Goal: Find specific page/section: Find specific page/section

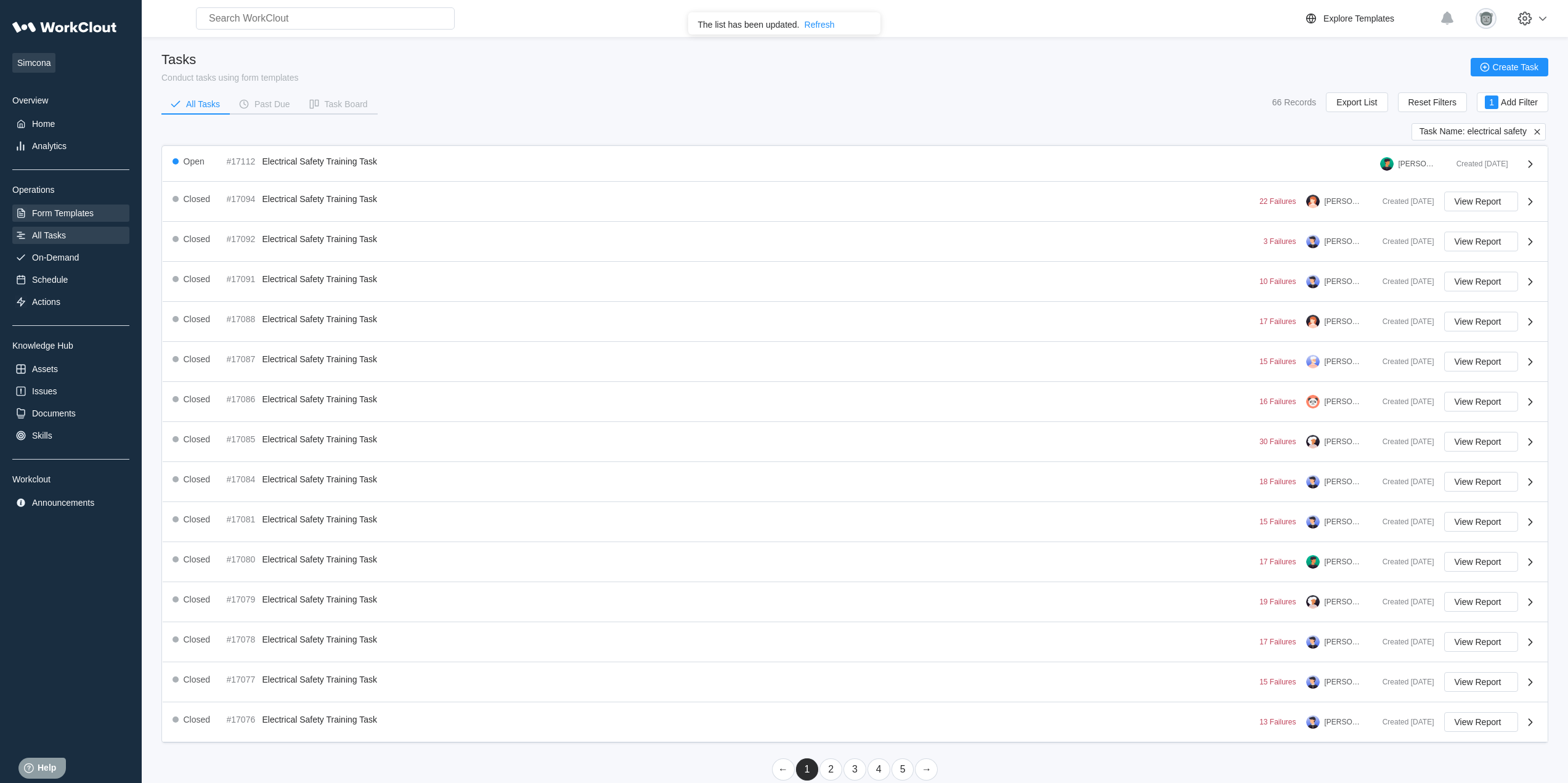
click at [89, 214] on div "Form Templates" at bounding box center [62, 213] width 62 height 10
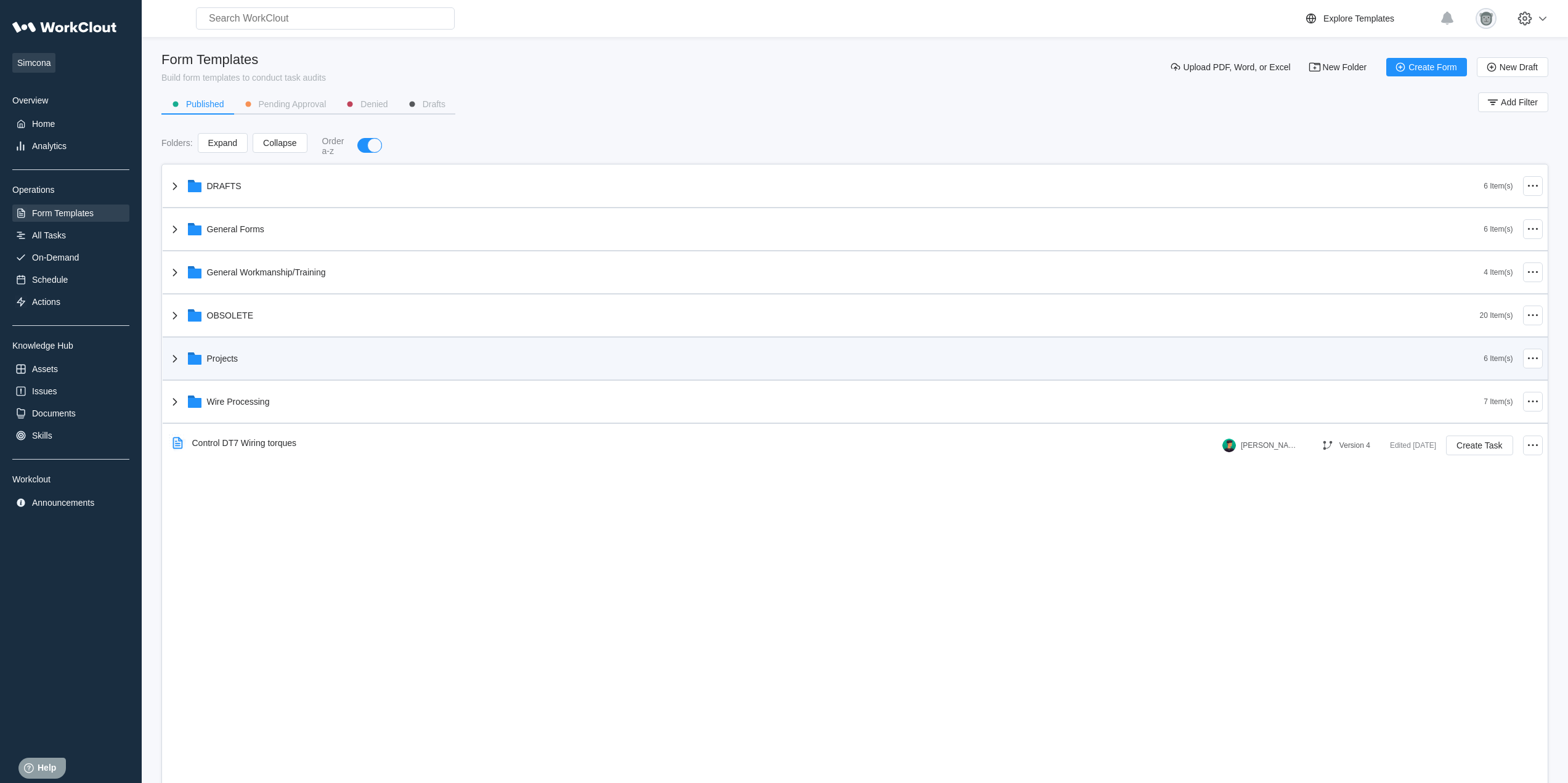
click at [244, 352] on div "Projects" at bounding box center [826, 358] width 1316 height 32
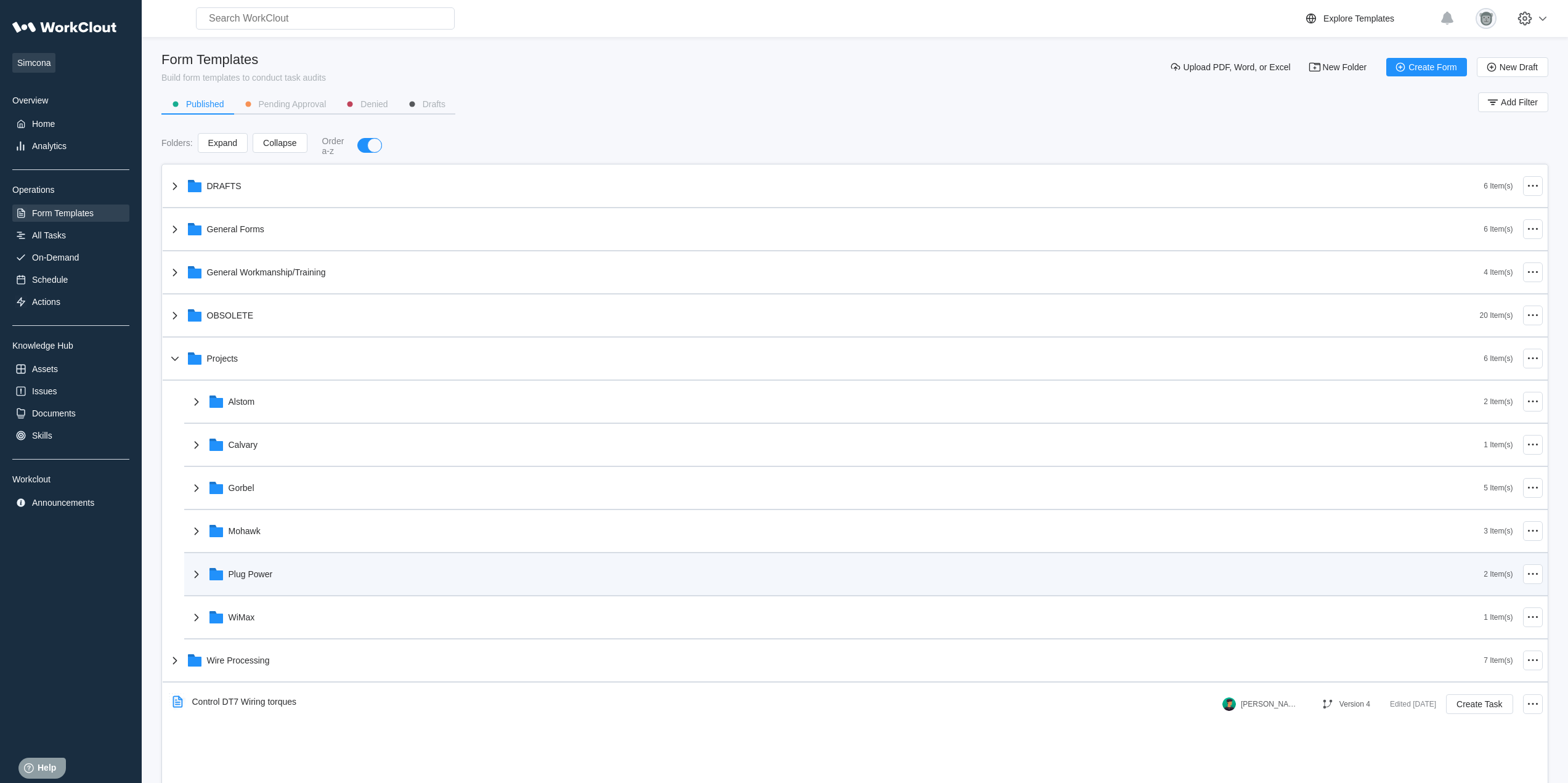
click at [264, 583] on div "Plug Power" at bounding box center [837, 574] width 1295 height 32
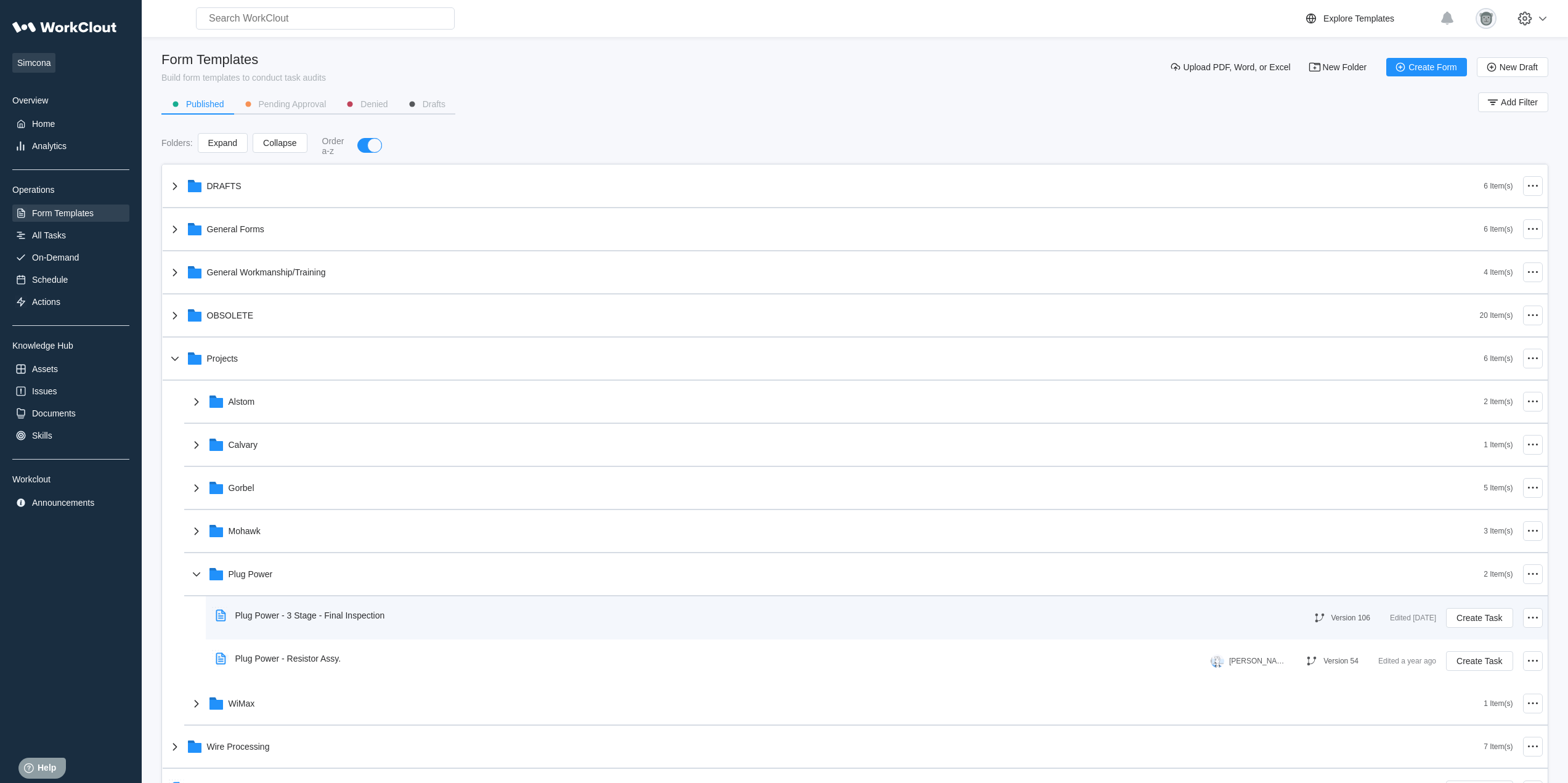
click at [374, 616] on div "Plug Power - 3 Stage - Final Inspection" at bounding box center [310, 616] width 150 height 10
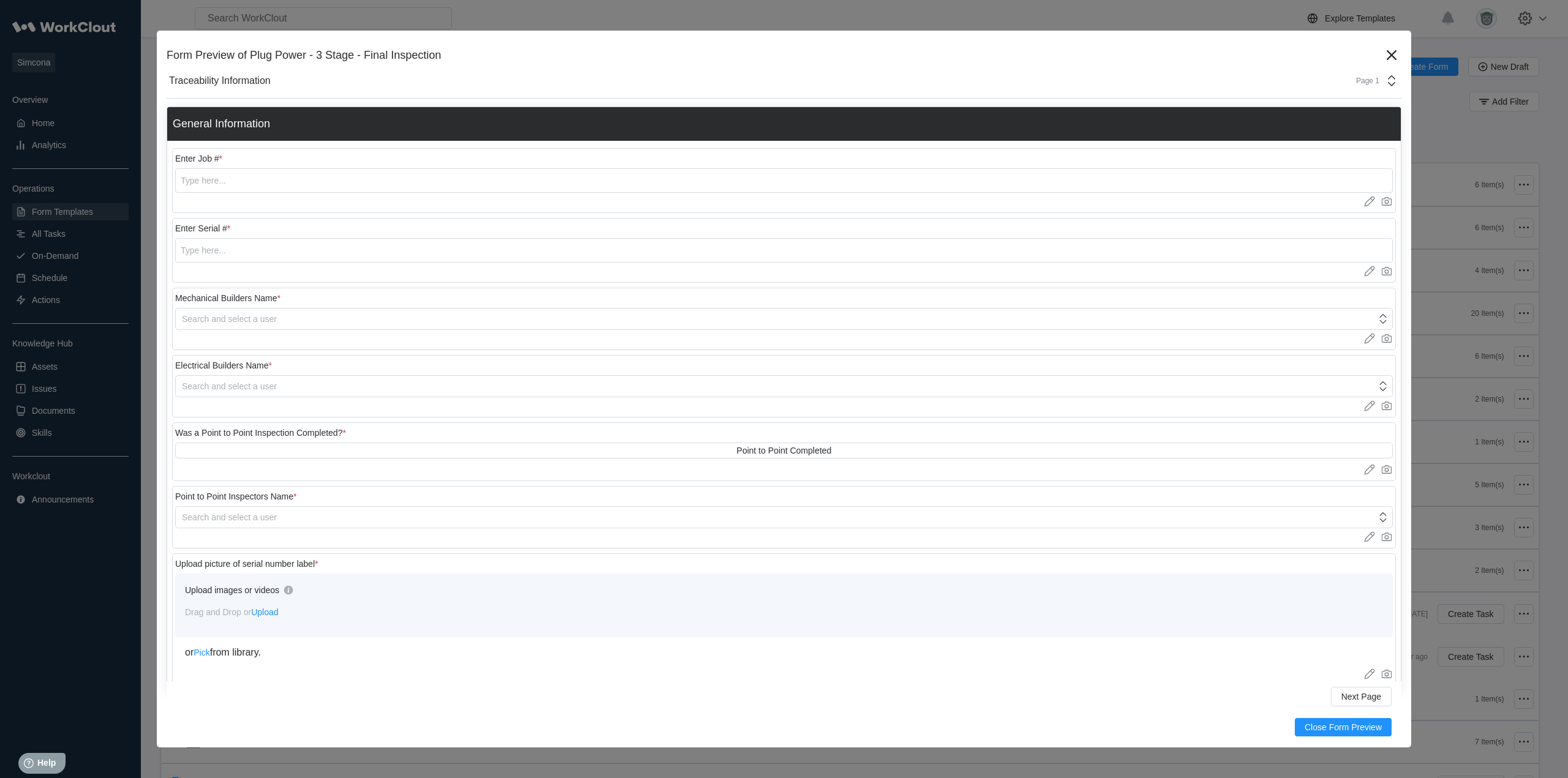
scroll to position [59, 0]
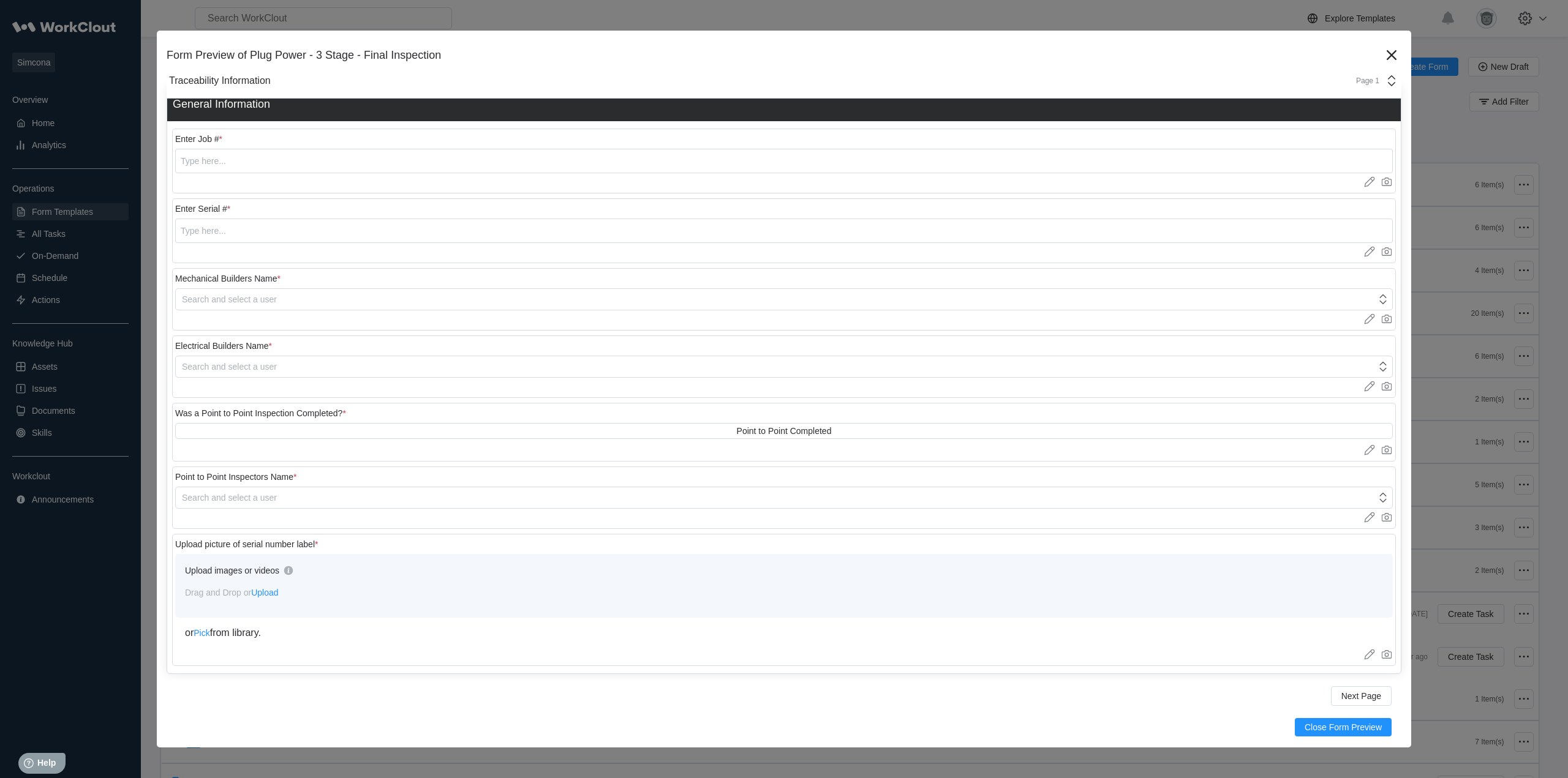
click at [1372, 82] on div "Page 1" at bounding box center [1373, 81] width 51 height 15
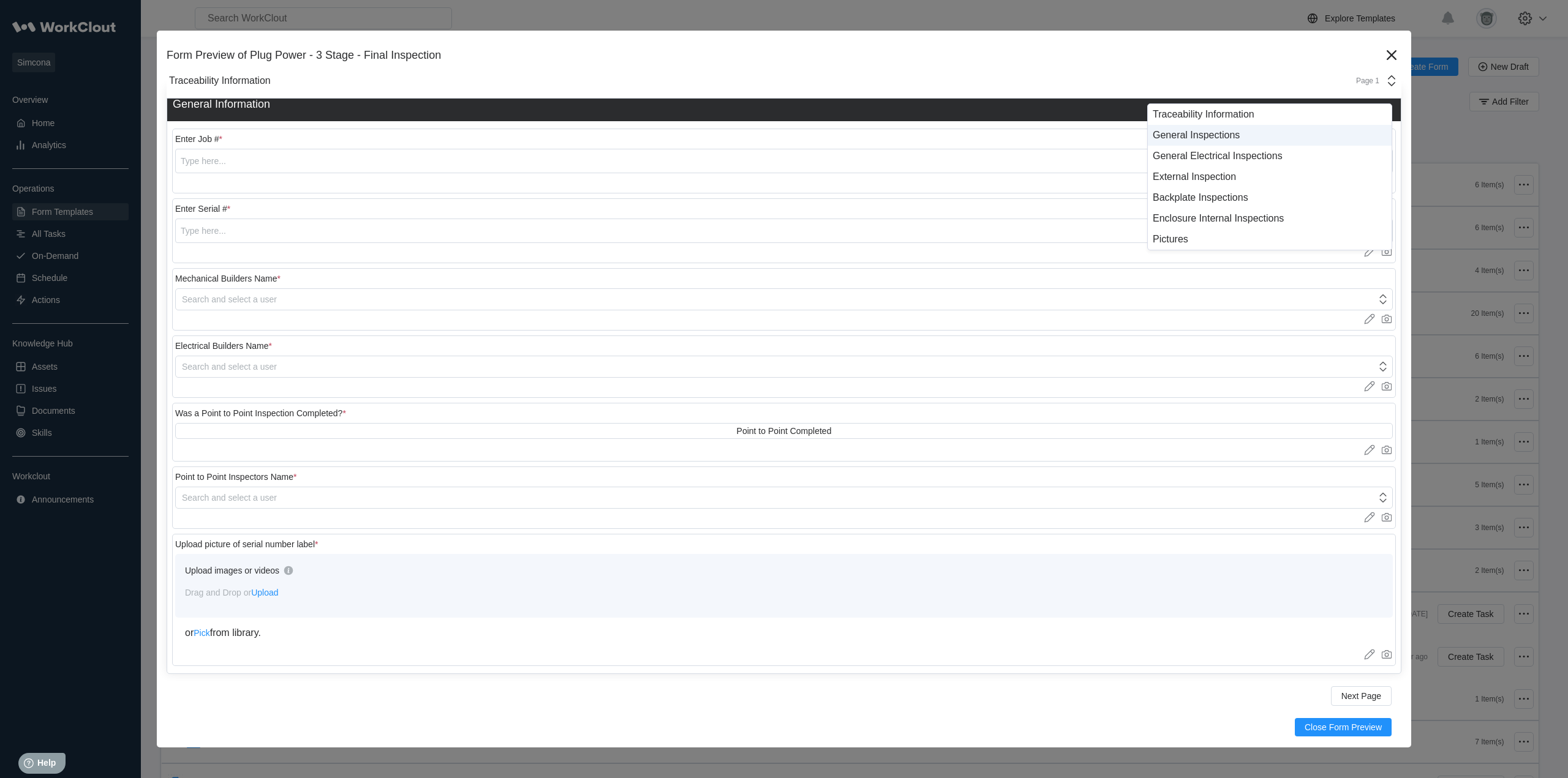
click at [1234, 133] on div "General Inspections" at bounding box center [1269, 135] width 234 height 11
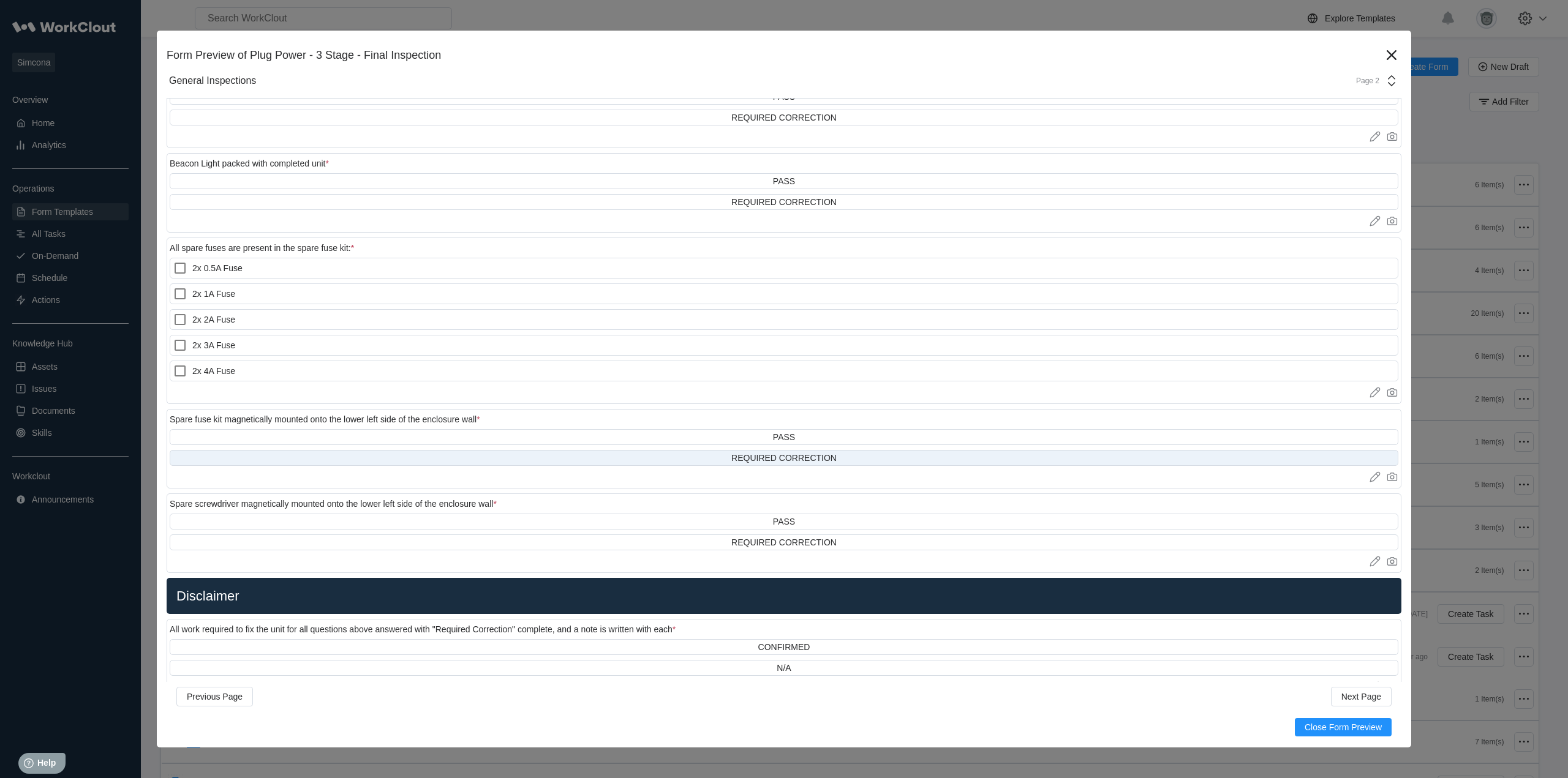
scroll to position [644, 0]
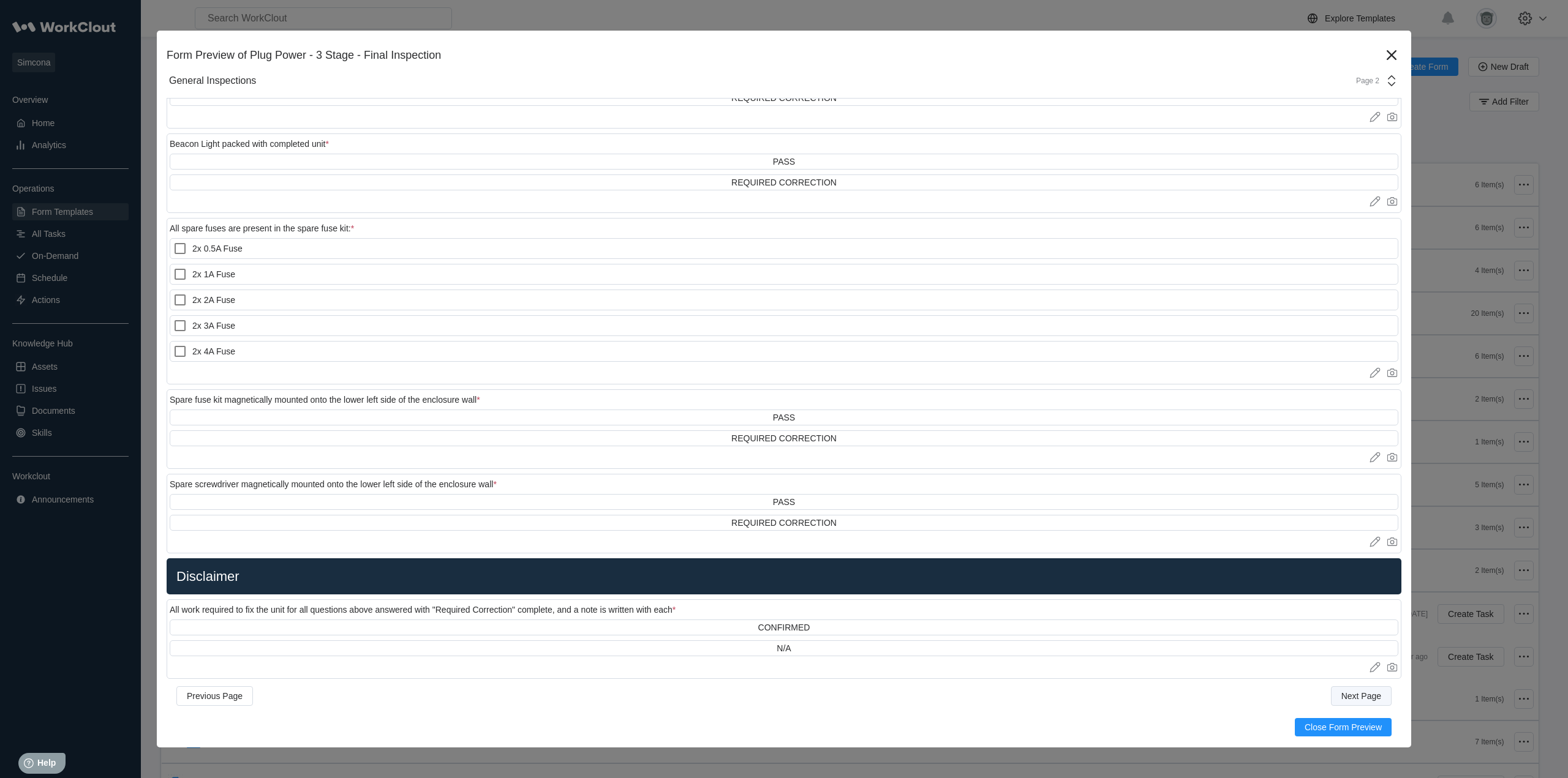
click at [1362, 690] on button "Next Page" at bounding box center [1361, 696] width 61 height 20
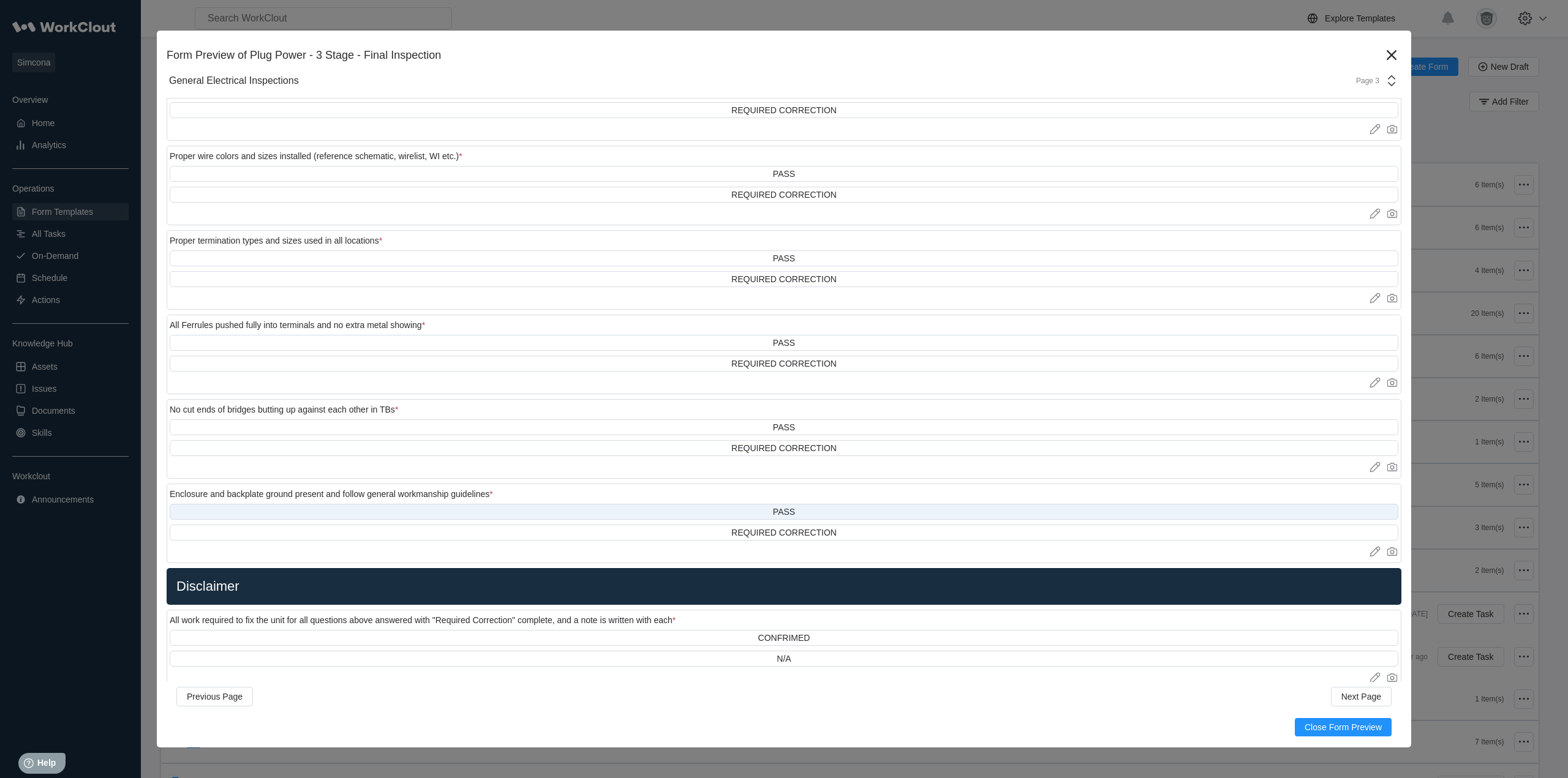
scroll to position [350, 0]
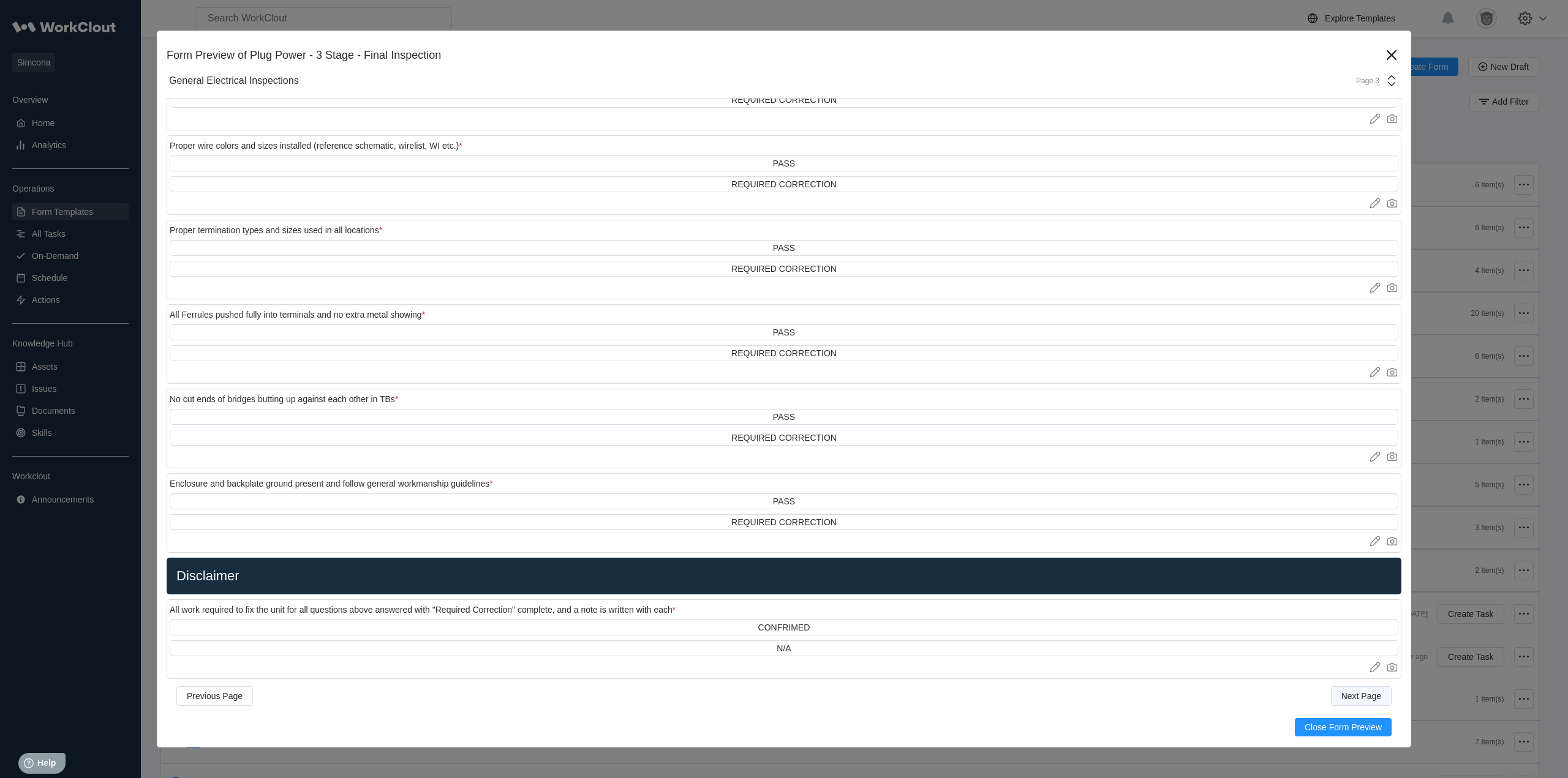
click at [1342, 696] on span "Next Page" at bounding box center [1361, 696] width 40 height 9
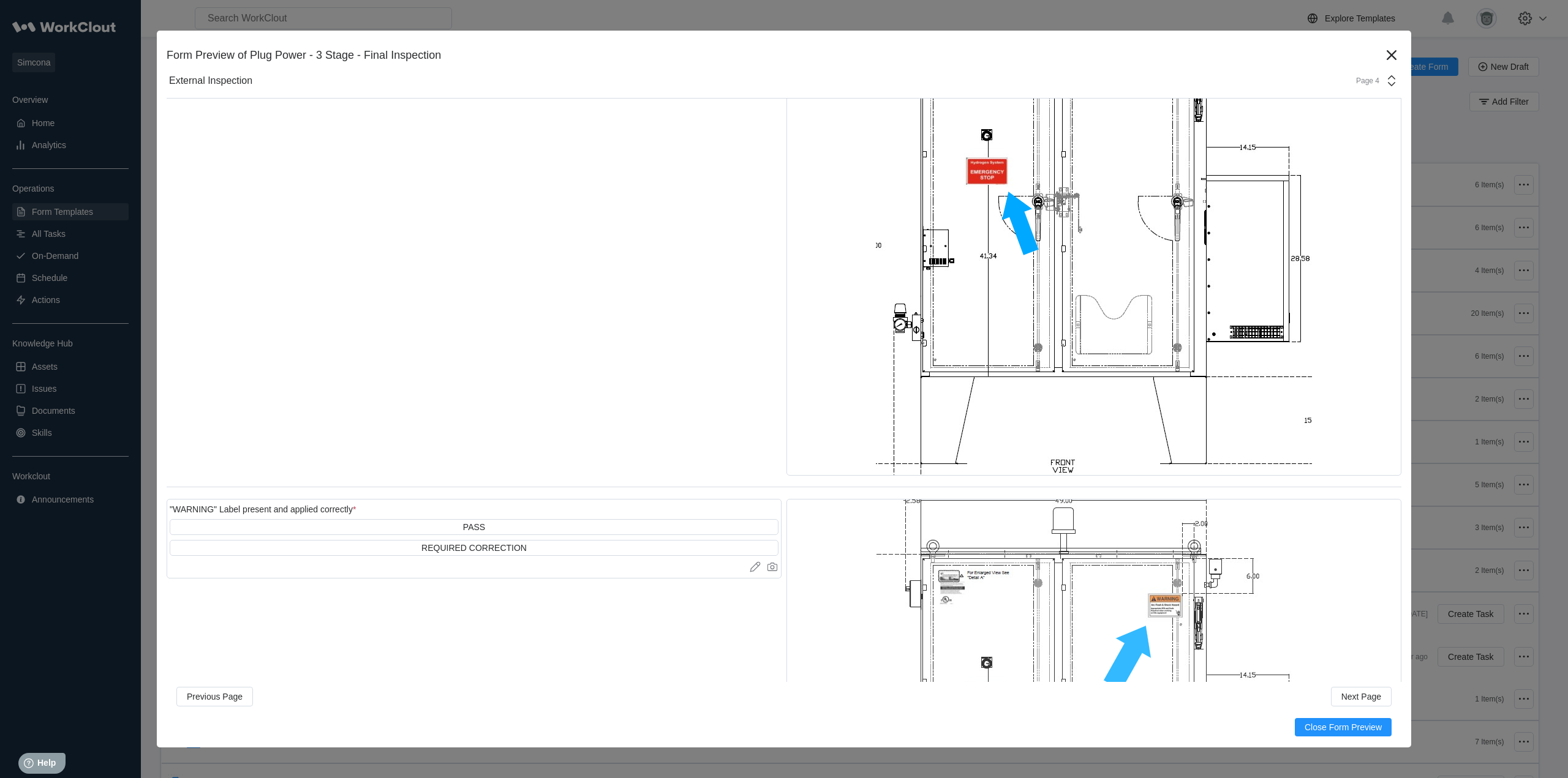
scroll to position [715, 0]
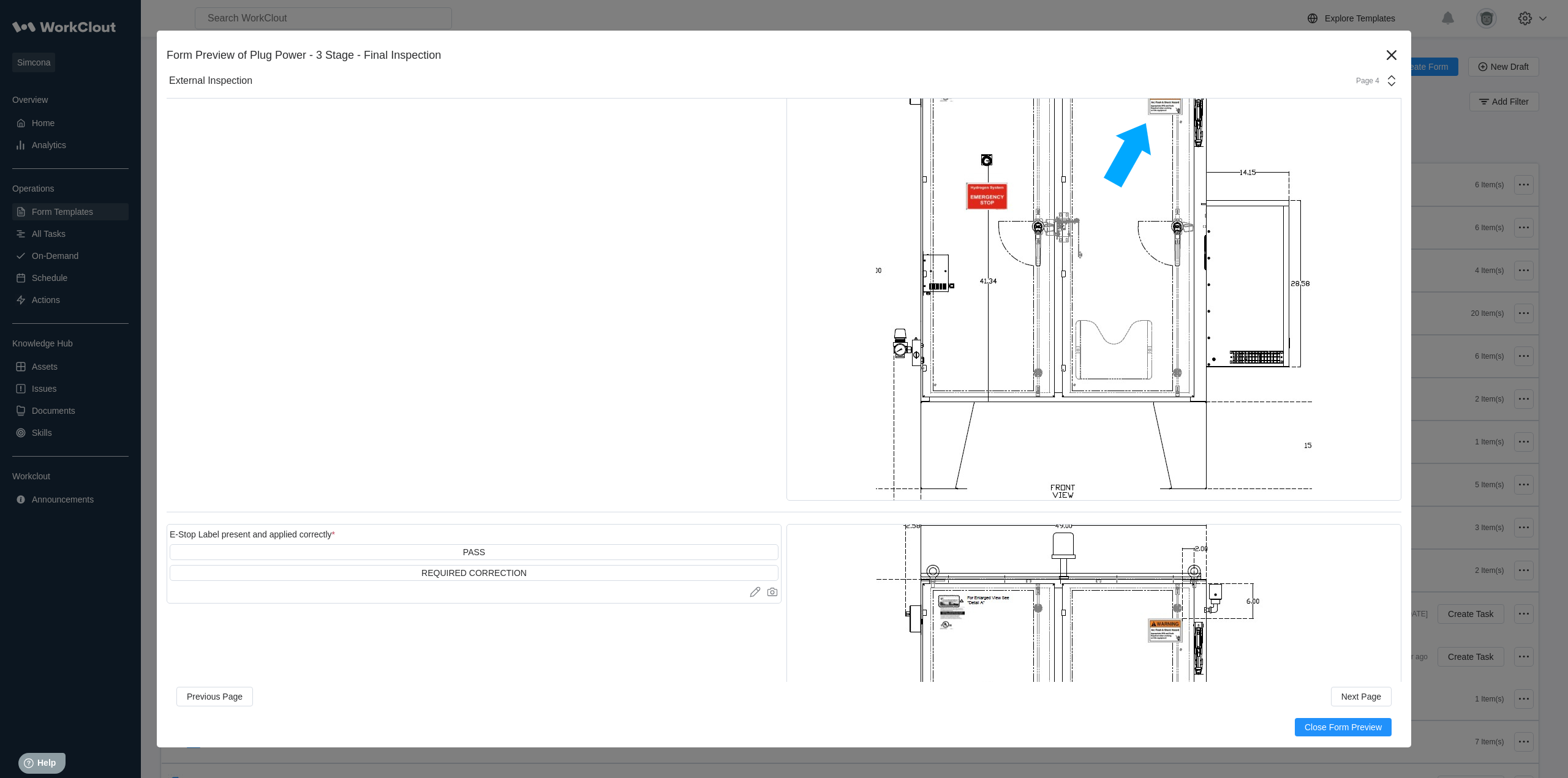
click at [1354, 71] on div "External Inspection Page 4" at bounding box center [784, 82] width 1234 height 35
click at [1208, 217] on div "Enclosure Internal Inspections" at bounding box center [1269, 218] width 234 height 11
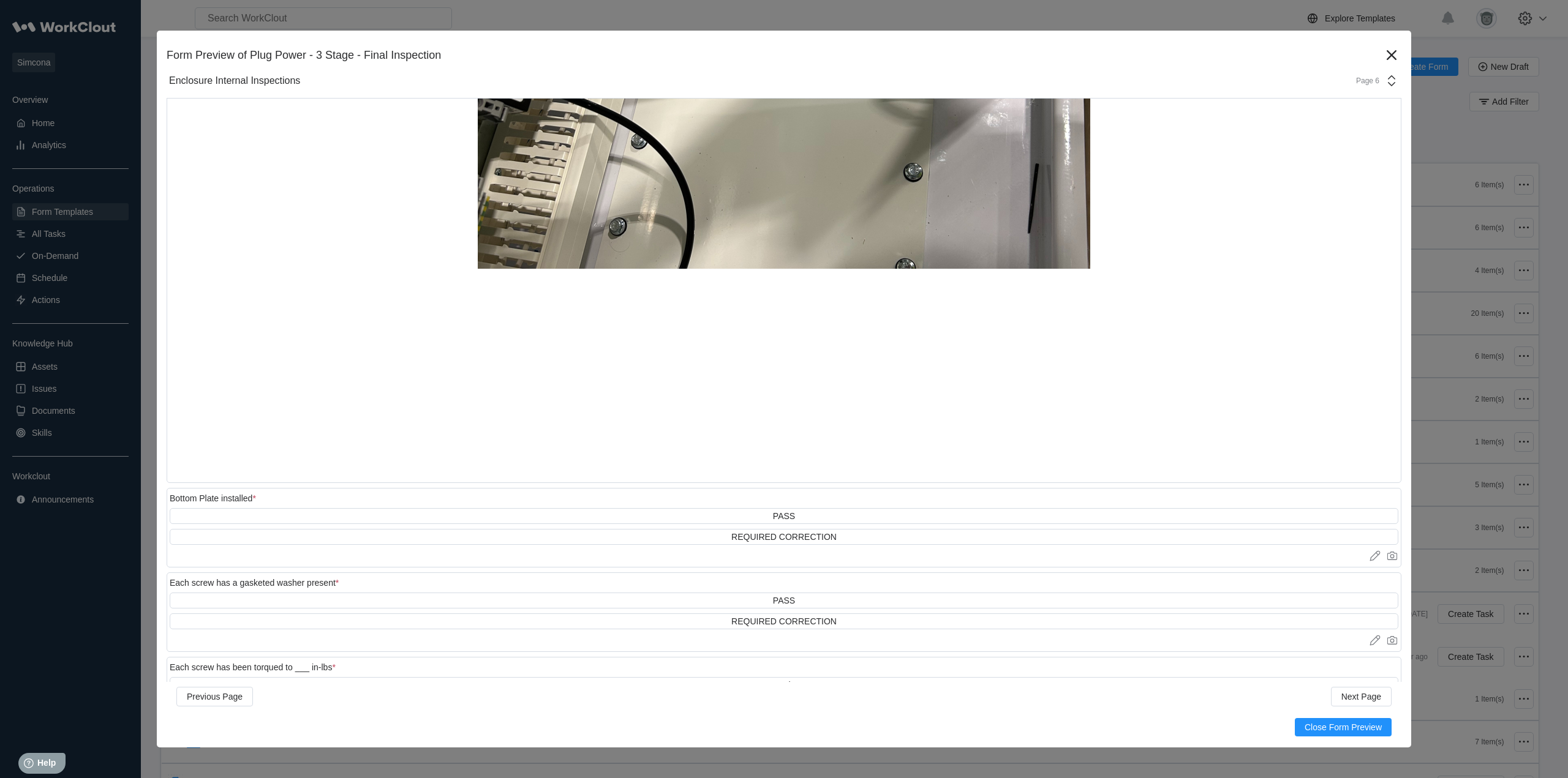
scroll to position [5954, 0]
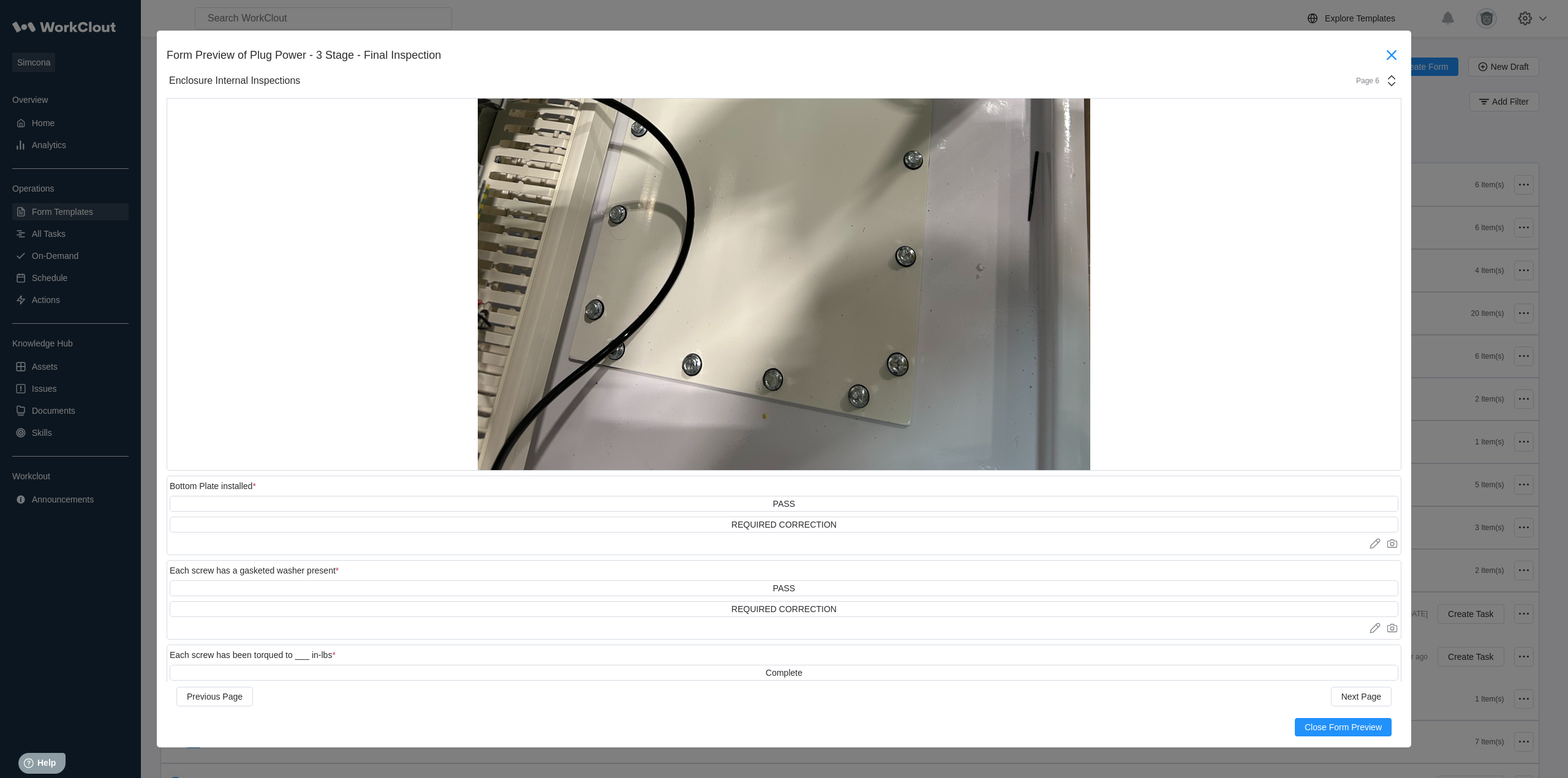
click at [1386, 61] on icon at bounding box center [1391, 55] width 20 height 20
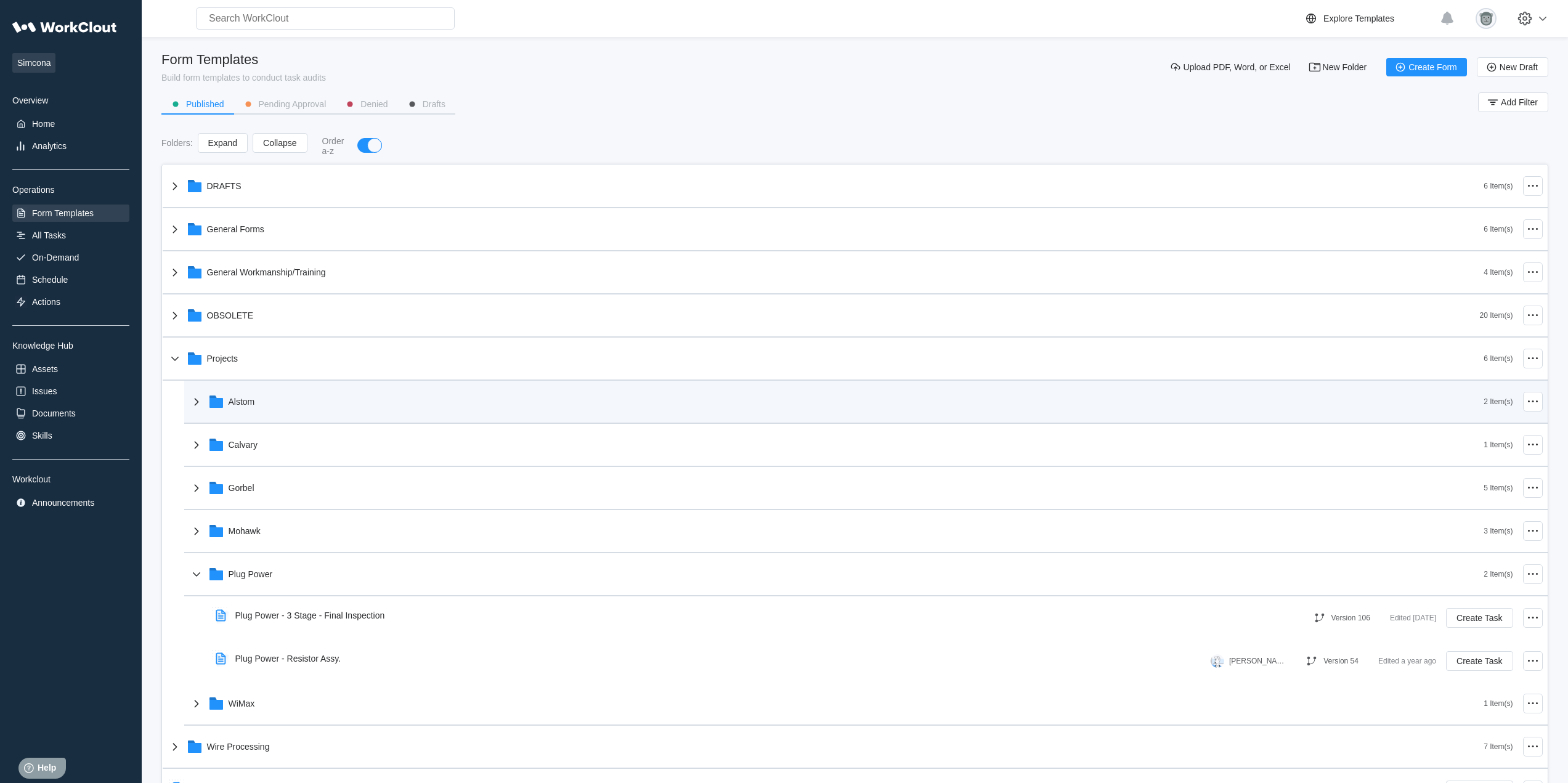
click at [682, 416] on div "Alstom" at bounding box center [837, 401] width 1295 height 32
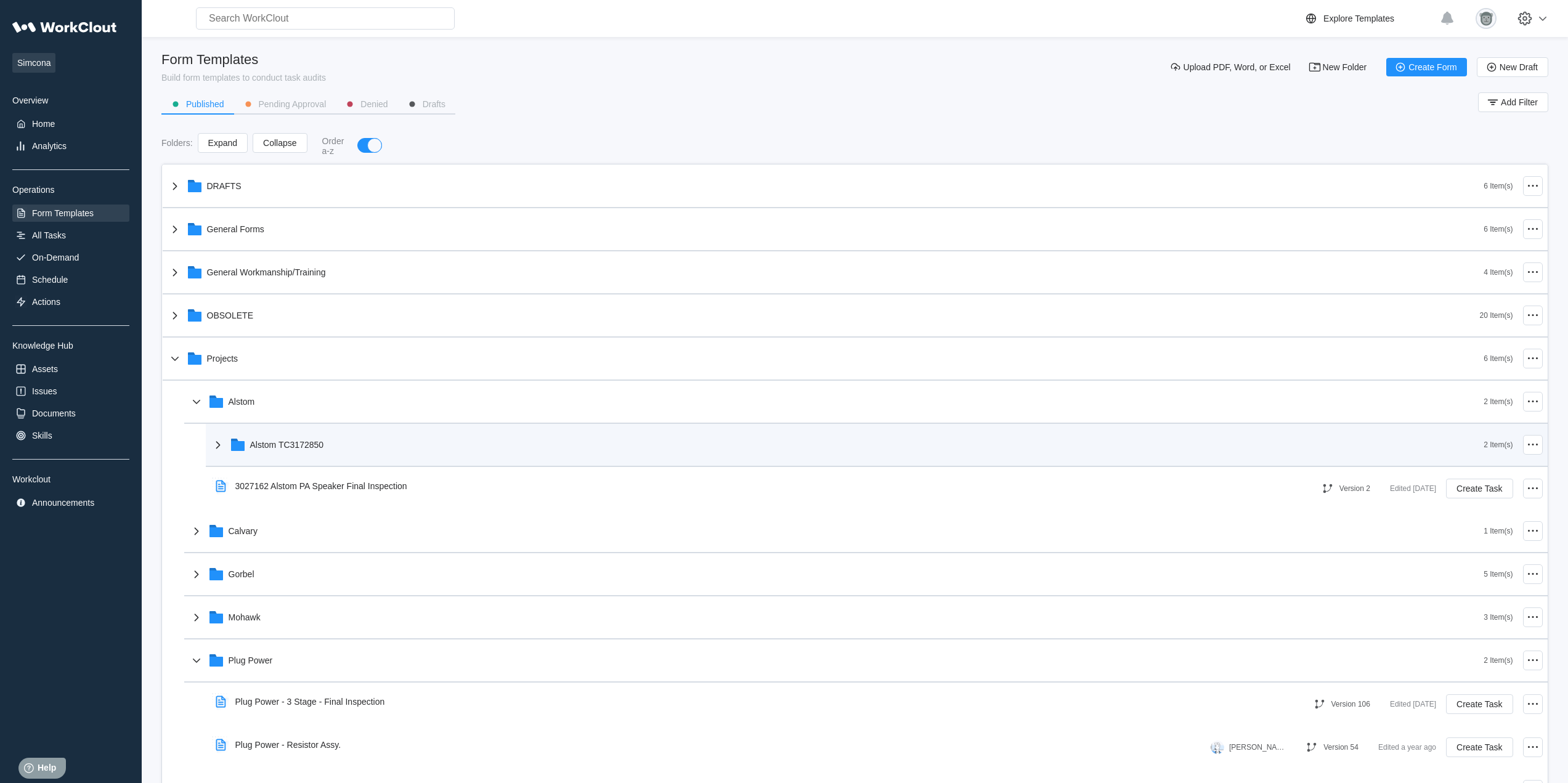
click at [565, 444] on div "Alstom TC3172850" at bounding box center [847, 445] width 1274 height 32
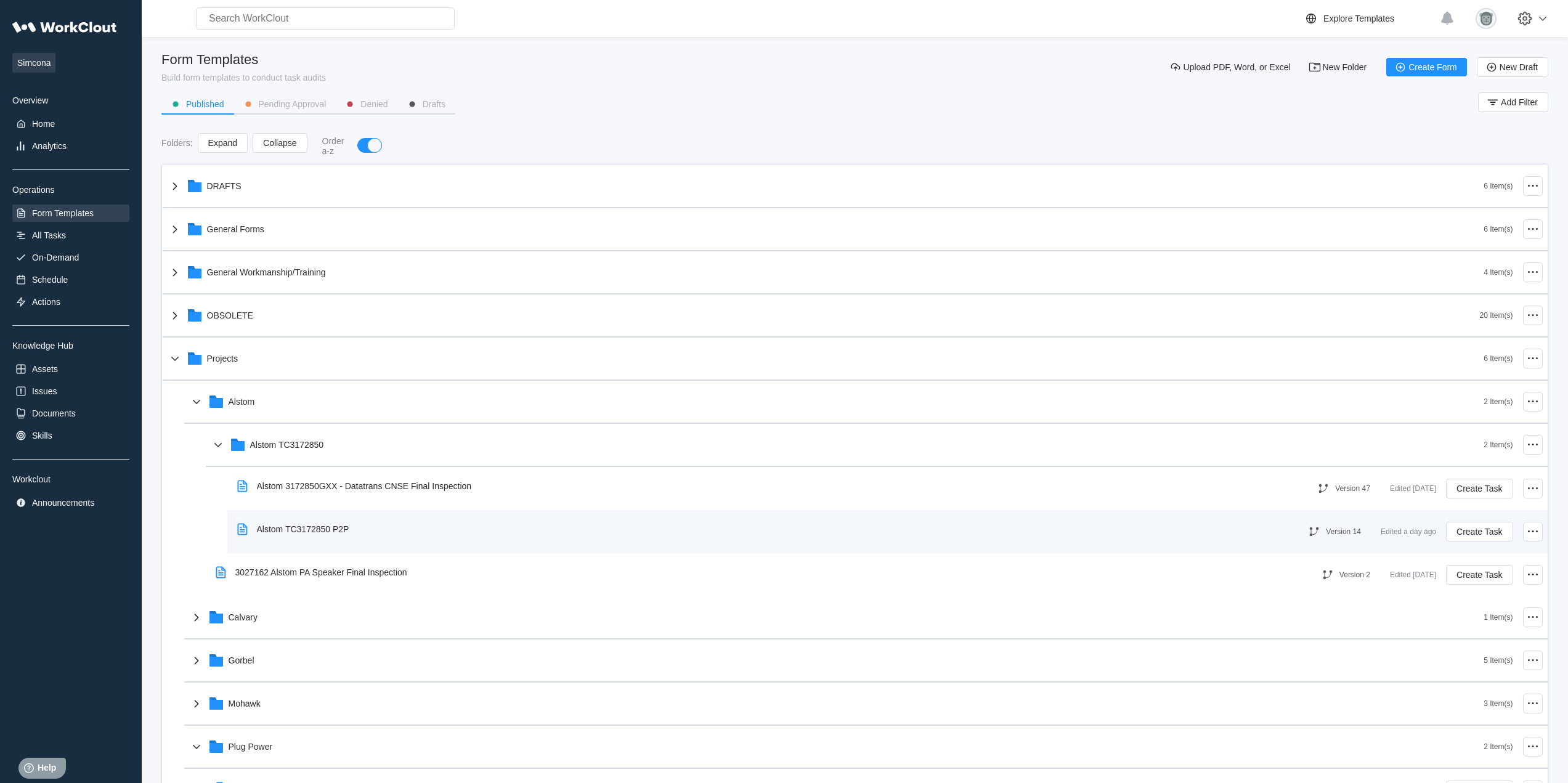
click at [555, 519] on div "Alstom TC3172850 P2P" at bounding box center [760, 529] width 1055 height 28
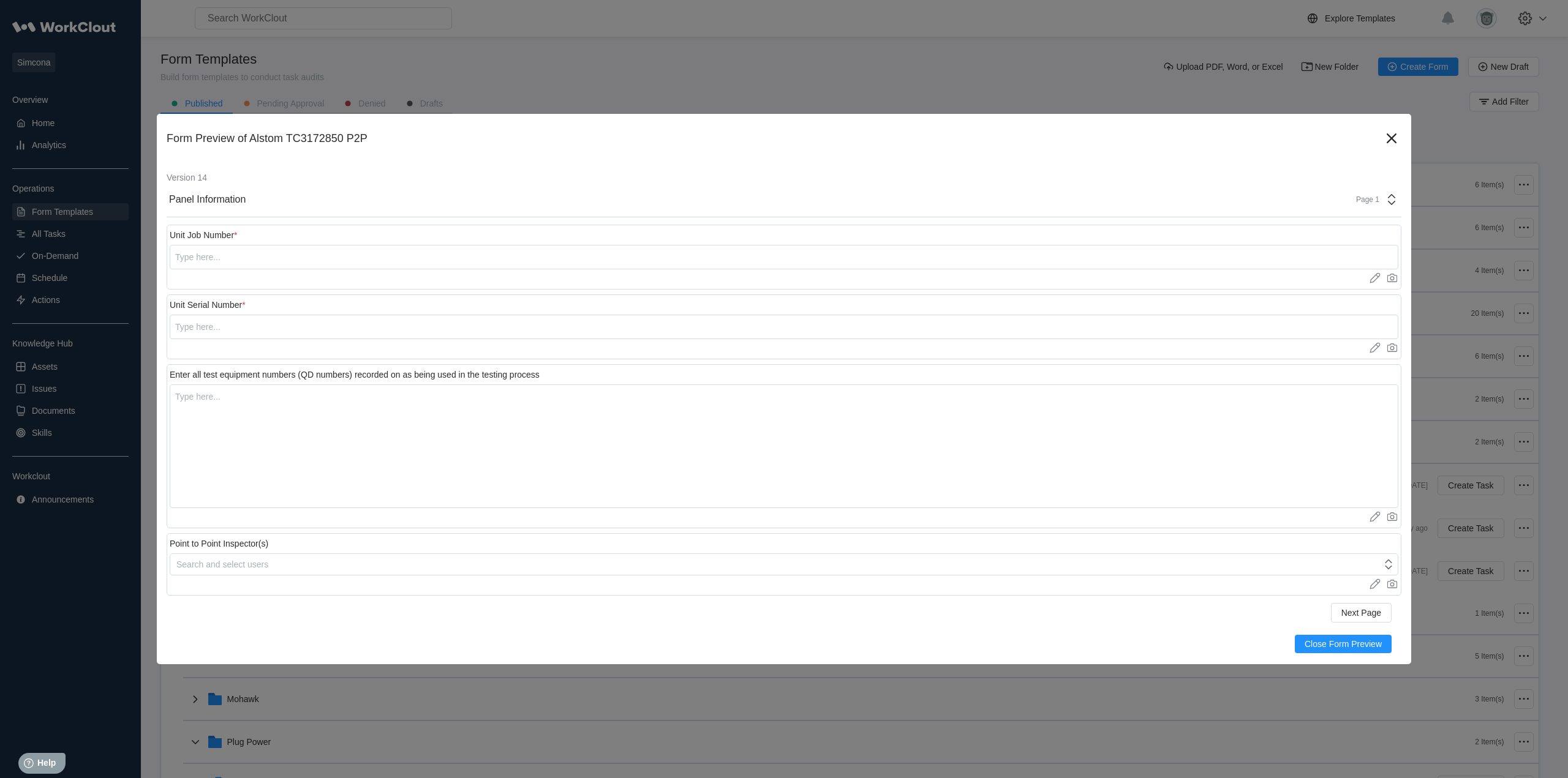
click at [1363, 203] on div "Page 1" at bounding box center [1363, 199] width 30 height 9
click at [1189, 255] on div "Backplate" at bounding box center [1278, 254] width 234 height 11
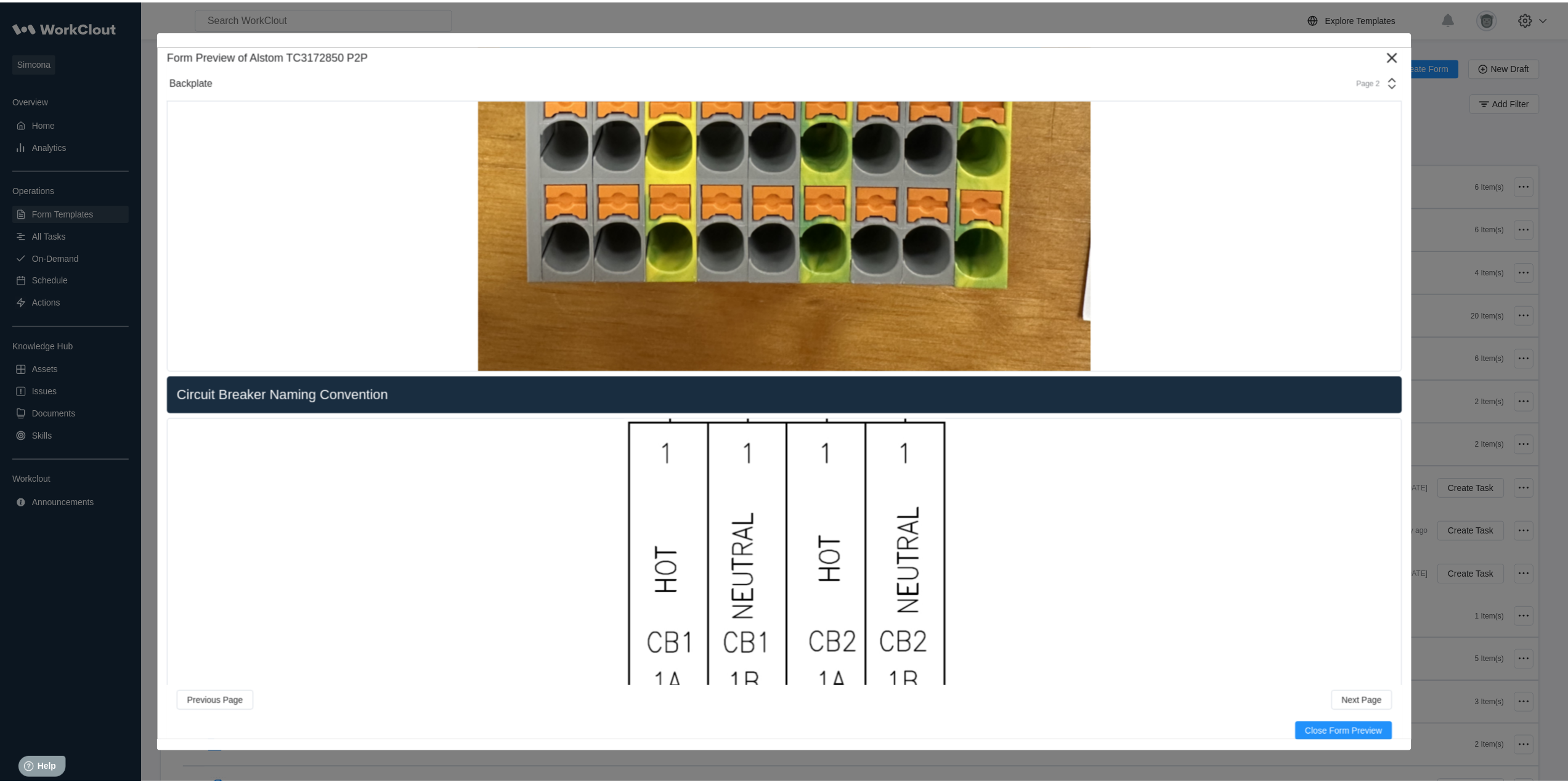
scroll to position [513, 0]
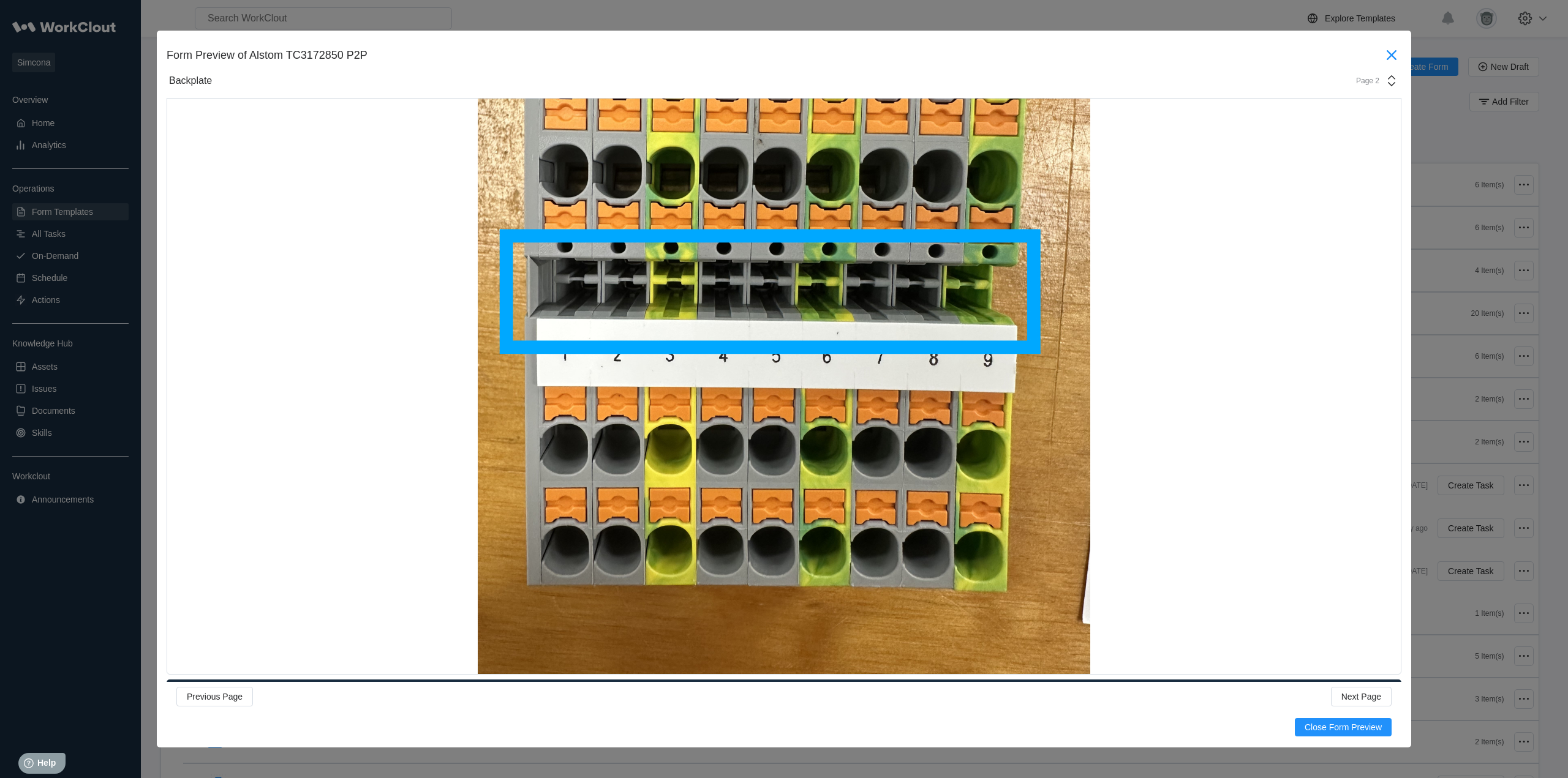
click at [1382, 55] on icon at bounding box center [1391, 55] width 20 height 20
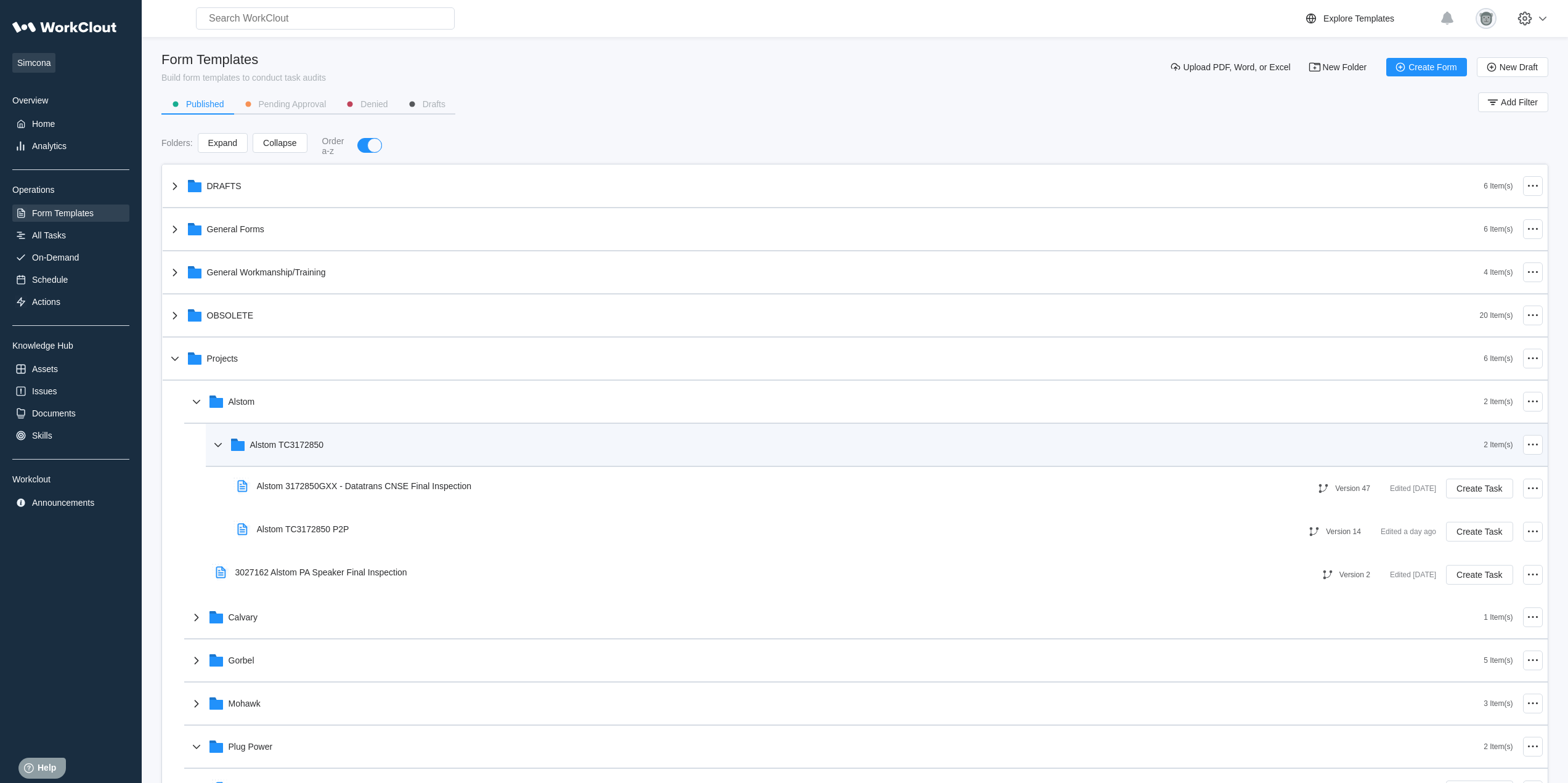
click at [387, 431] on div "Alstom TC3172850" at bounding box center [847, 445] width 1274 height 32
